Goal: Task Accomplishment & Management: Manage account settings

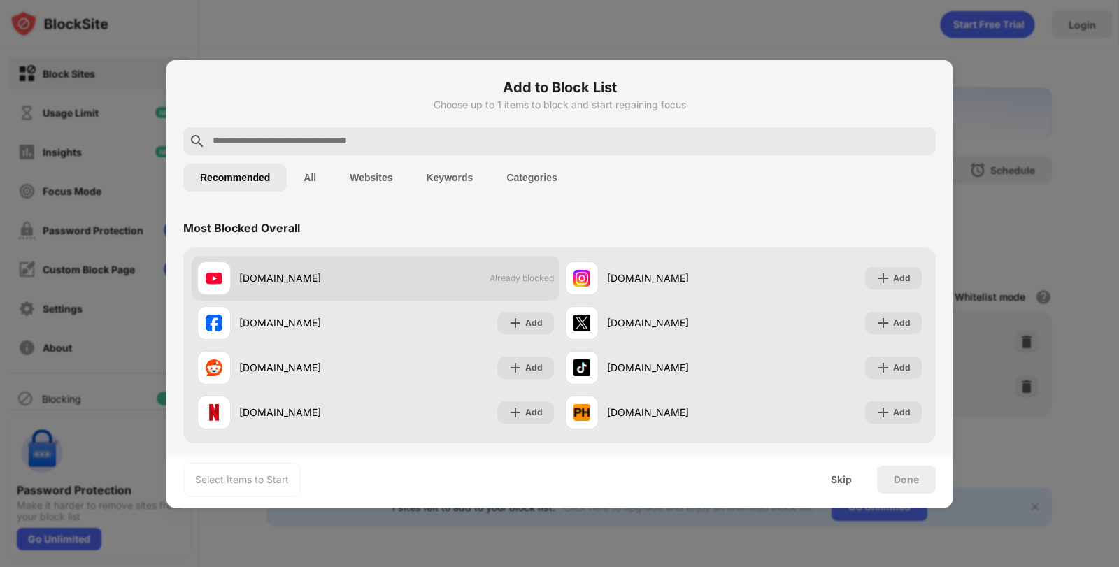
click at [509, 280] on span "Already blocked" at bounding box center [521, 278] width 64 height 10
drag, startPoint x: 509, startPoint y: 280, endPoint x: 480, endPoint y: 282, distance: 29.4
click at [480, 282] on div "youtube.com Already blocked" at bounding box center [376, 278] width 368 height 45
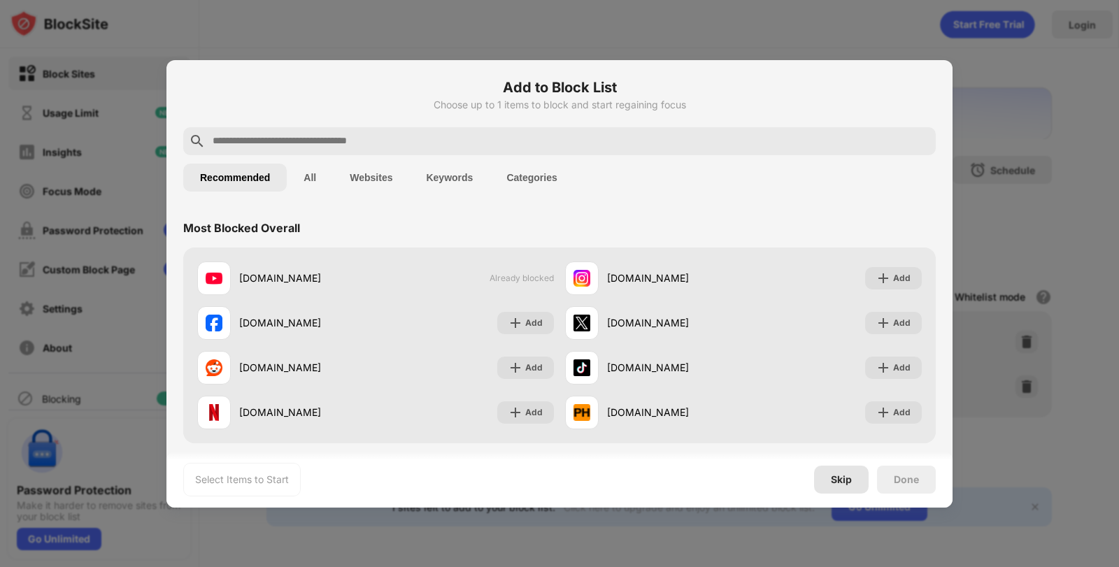
click at [840, 486] on div "Skip" at bounding box center [841, 480] width 55 height 28
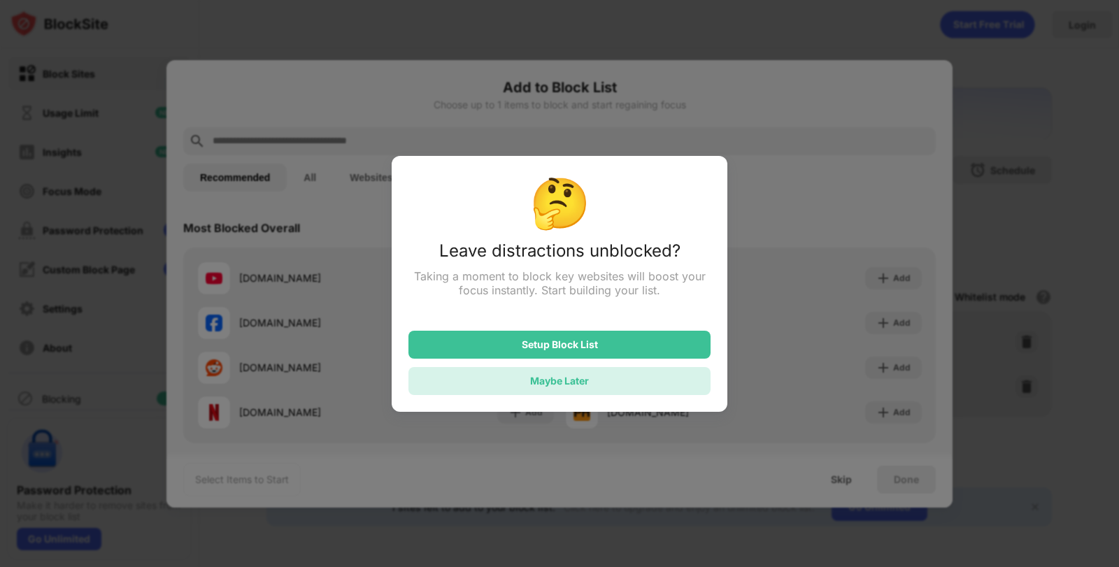
click at [557, 392] on div "Maybe Later" at bounding box center [559, 381] width 302 height 28
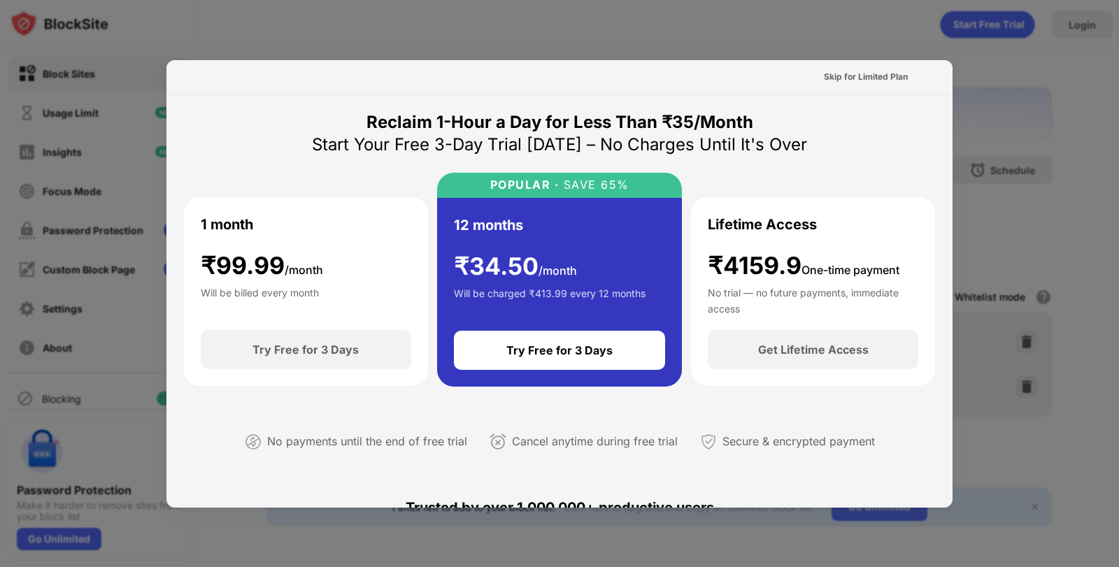
click at [985, 57] on div at bounding box center [559, 283] width 1119 height 567
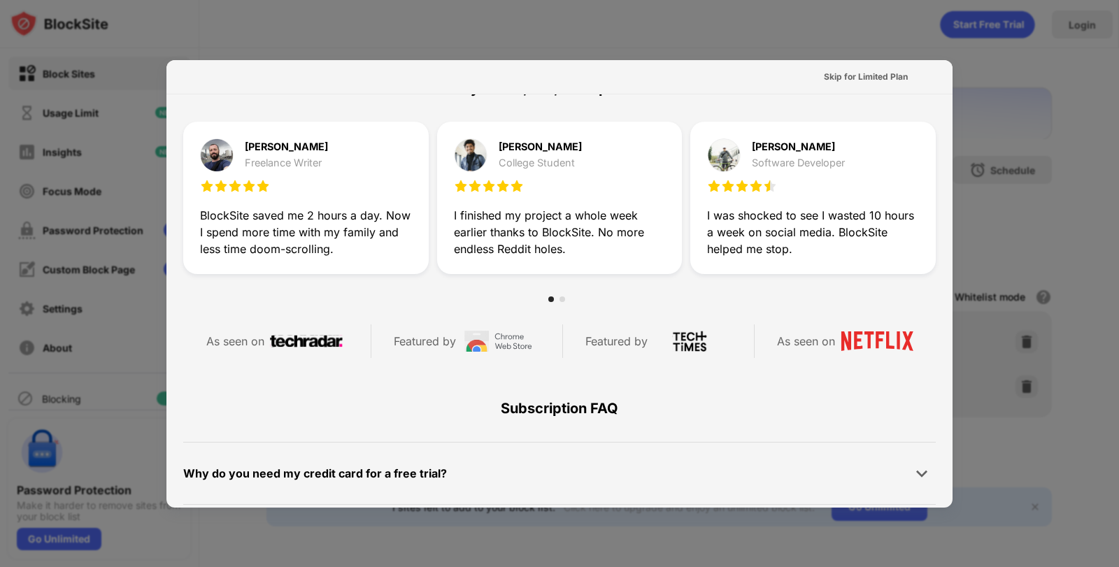
scroll to position [682, 0]
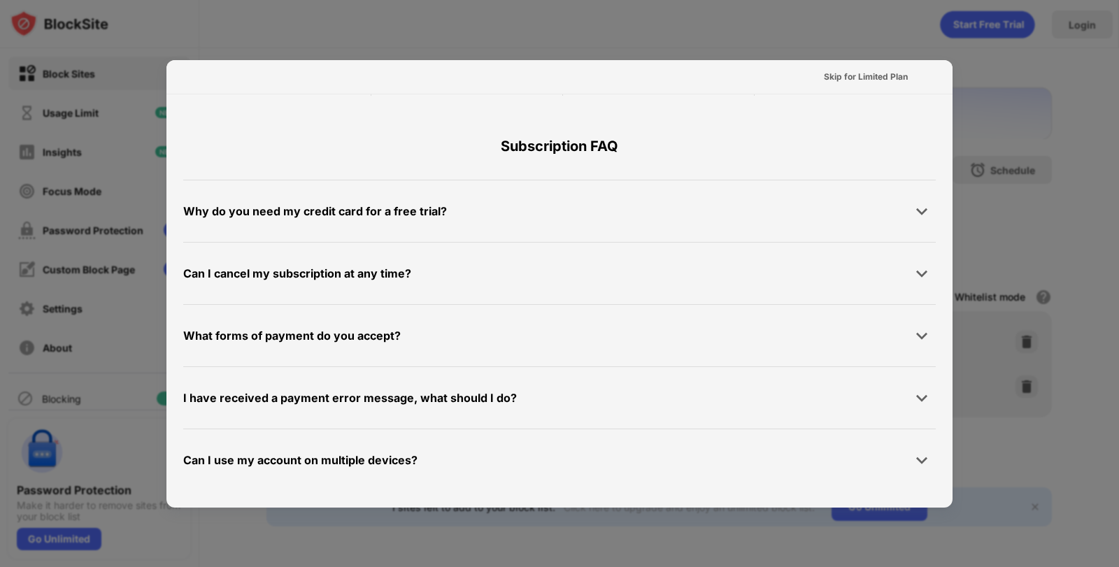
drag, startPoint x: 1111, startPoint y: 145, endPoint x: 1096, endPoint y: 108, distance: 39.2
click at [1111, 144] on div at bounding box center [559, 283] width 1119 height 567
